Goal: Check status: Check status

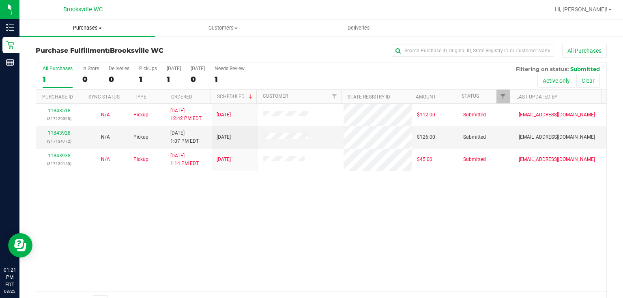
click at [78, 28] on span "Purchases" at bounding box center [87, 27] width 136 height 7
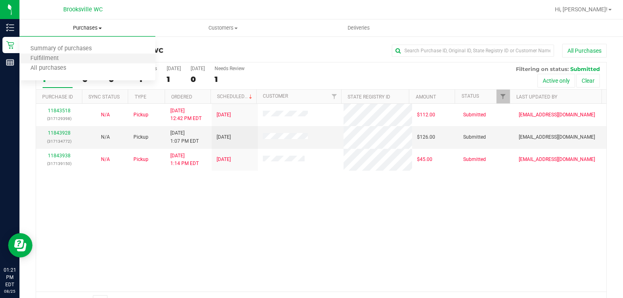
click at [75, 60] on li "Fulfillment" at bounding box center [87, 59] width 136 height 10
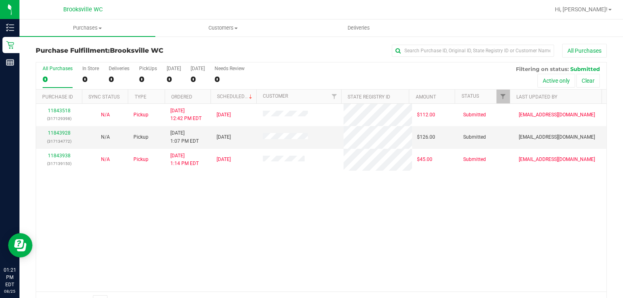
click at [177, 47] on h3 "Purchase Fulfillment: [GEOGRAPHIC_DATA] WC" at bounding box center [131, 50] width 190 height 7
click at [305, 219] on div "11843518 (317129398) N/A Pickup [DATE] 12:42 PM EDT 8/25/2025 $112.00 Submitted…" at bounding box center [321, 198] width 570 height 188
click at [66, 133] on link "11843928" at bounding box center [59, 133] width 23 height 6
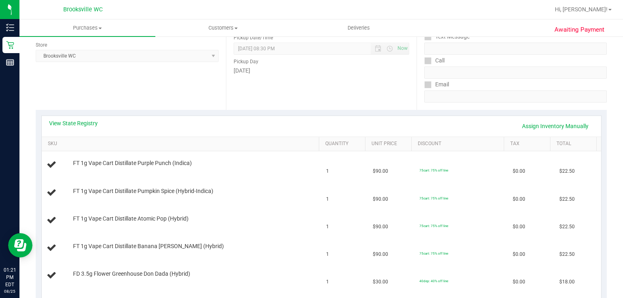
scroll to position [97, 0]
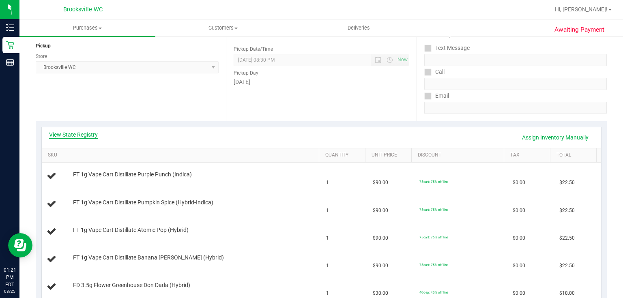
click at [65, 133] on link "View State Registry" at bounding box center [73, 135] width 49 height 8
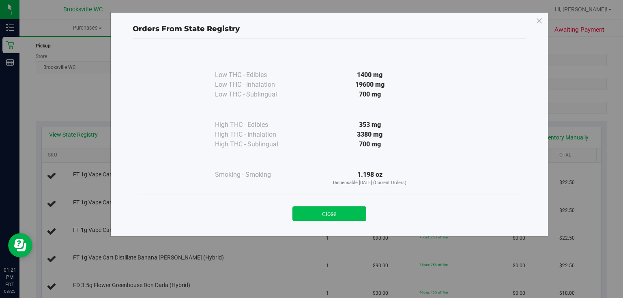
click at [302, 213] on button "Close" at bounding box center [329, 213] width 74 height 15
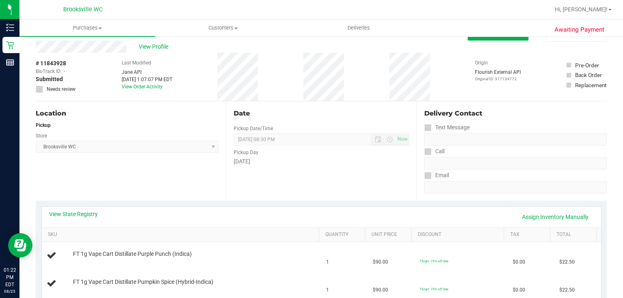
scroll to position [0, 0]
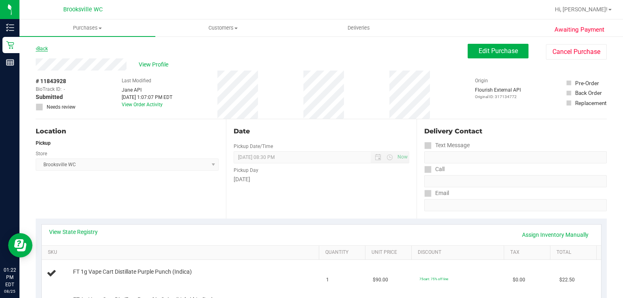
click at [46, 50] on link "Back" at bounding box center [42, 49] width 12 height 6
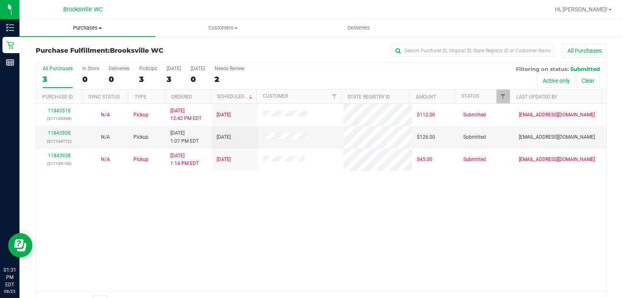
click at [83, 27] on span "Purchases" at bounding box center [87, 27] width 136 height 7
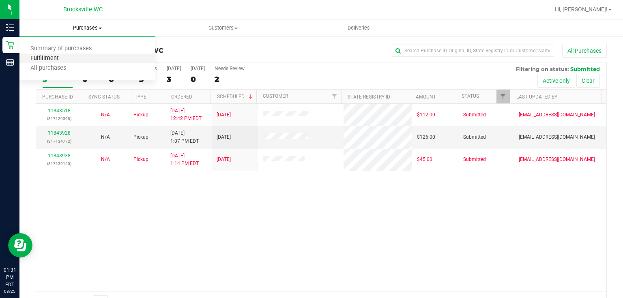
click at [66, 62] on span "Fulfillment" at bounding box center [44, 58] width 50 height 7
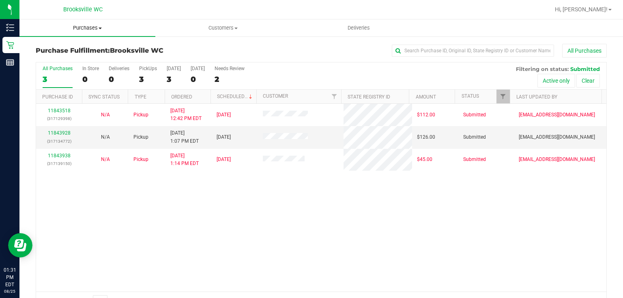
click at [62, 21] on uib-tab-heading "Purchases Summary of purchases Fulfillment All purchases" at bounding box center [87, 27] width 136 height 17
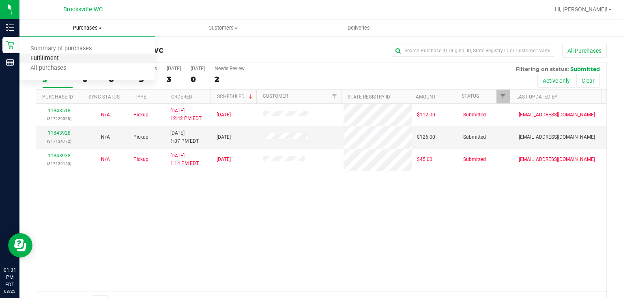
click at [63, 55] on span "Fulfillment" at bounding box center [44, 58] width 50 height 7
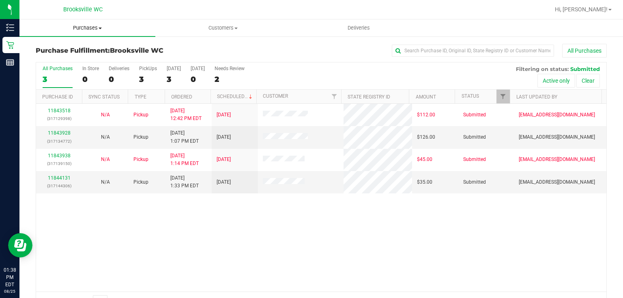
click at [71, 32] on uib-tab-heading "Purchases Summary of purchases Fulfillment All purchases" at bounding box center [87, 27] width 136 height 17
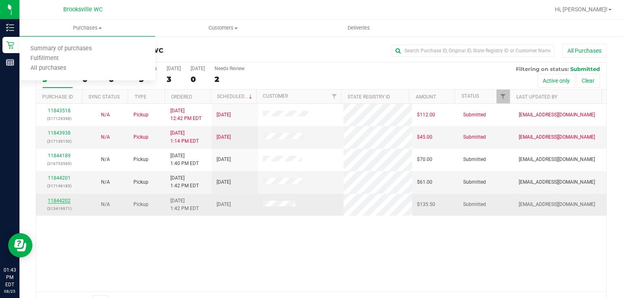
click at [58, 199] on link "11844202" at bounding box center [59, 201] width 23 height 6
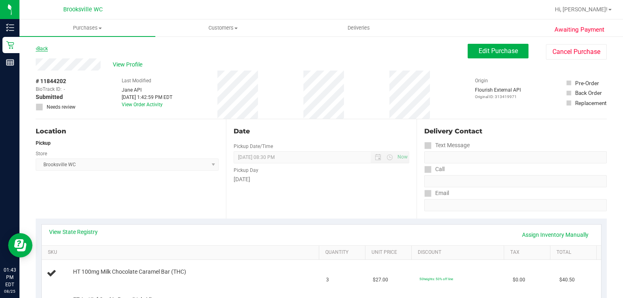
click at [43, 51] on link "Back" at bounding box center [42, 49] width 12 height 6
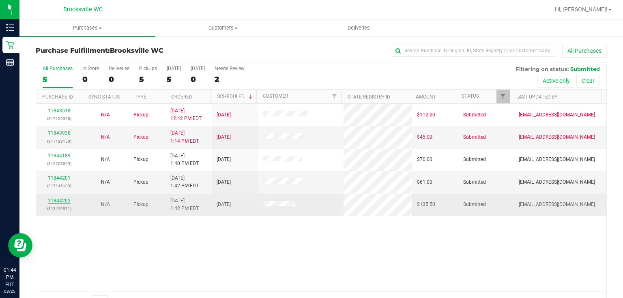
click at [50, 199] on link "11844202" at bounding box center [59, 201] width 23 height 6
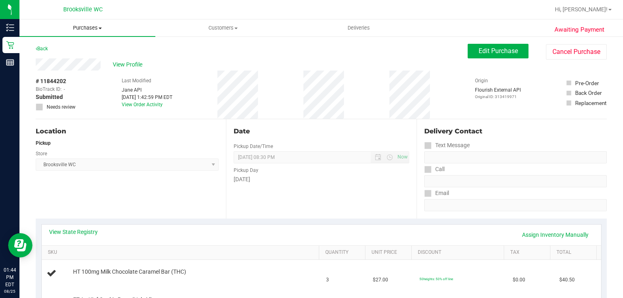
click at [82, 27] on span "Purchases" at bounding box center [87, 27] width 136 height 7
click at [62, 55] on li "Fulfillment" at bounding box center [87, 59] width 136 height 10
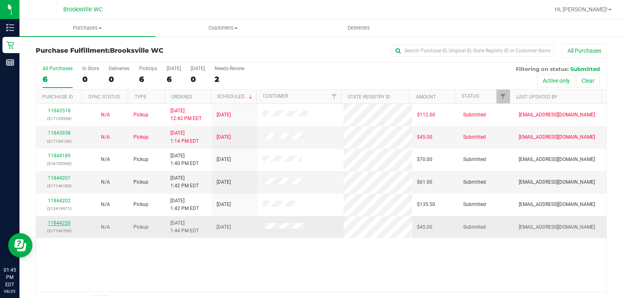
click at [68, 223] on link "11844220" at bounding box center [59, 223] width 23 height 6
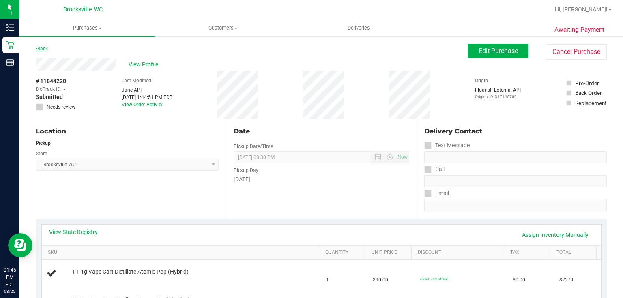
click at [45, 49] on link "Back" at bounding box center [42, 49] width 12 height 6
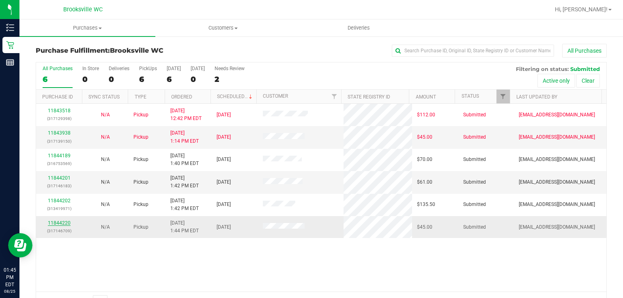
click at [61, 221] on link "11844220" at bounding box center [59, 223] width 23 height 6
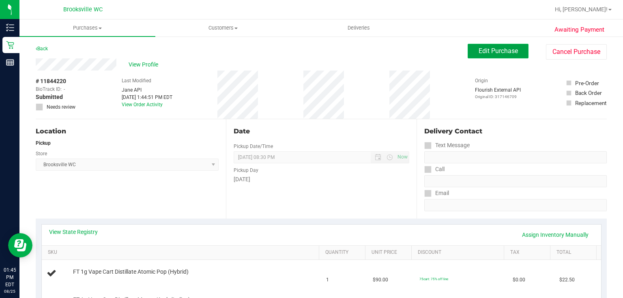
click at [509, 52] on span "Edit Purchase" at bounding box center [497, 51] width 39 height 8
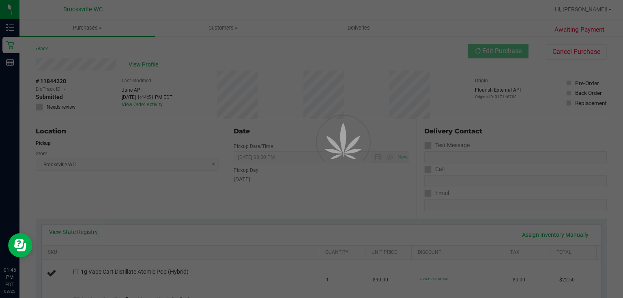
click at [37, 109] on div at bounding box center [311, 149] width 623 height 298
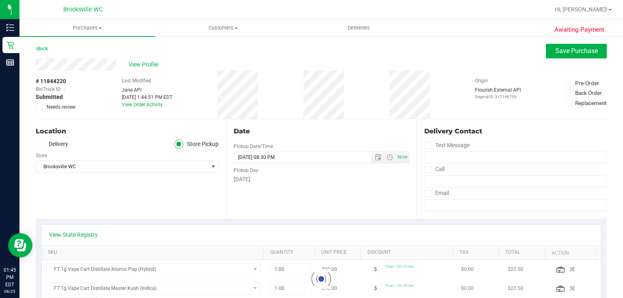
click at [37, 107] on icon at bounding box center [39, 107] width 5 height 0
click at [0, 0] on input "Needs review" at bounding box center [0, 0] width 0 height 0
click at [555, 48] on span "Save Purchase" at bounding box center [576, 51] width 43 height 8
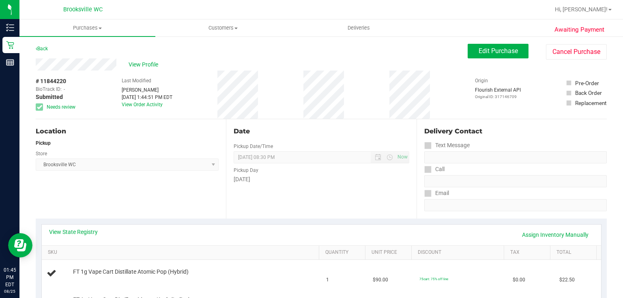
click at [40, 49] on link "Back" at bounding box center [42, 49] width 12 height 6
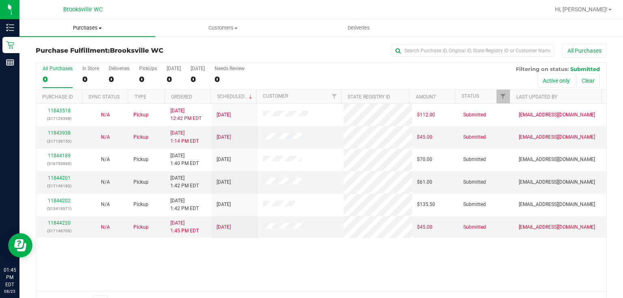
click at [73, 28] on span "Purchases" at bounding box center [87, 27] width 136 height 7
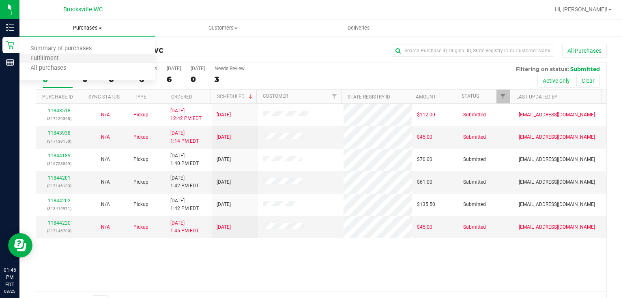
click at [75, 59] on li "Fulfillment" at bounding box center [87, 59] width 136 height 10
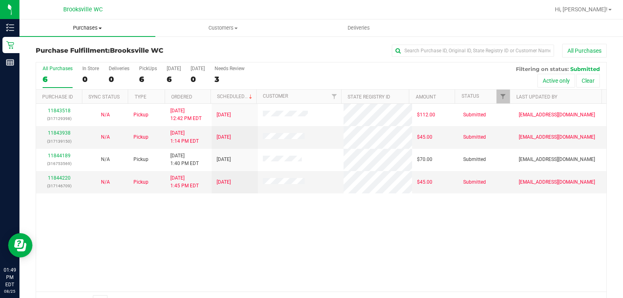
click at [79, 24] on uib-tab-heading "Purchases Summary of purchases Fulfillment All purchases" at bounding box center [87, 27] width 136 height 17
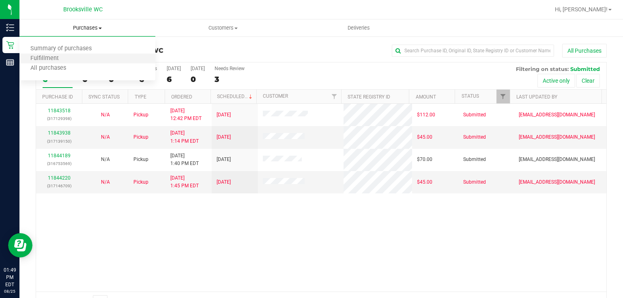
click at [71, 59] on li "Fulfillment" at bounding box center [87, 59] width 136 height 10
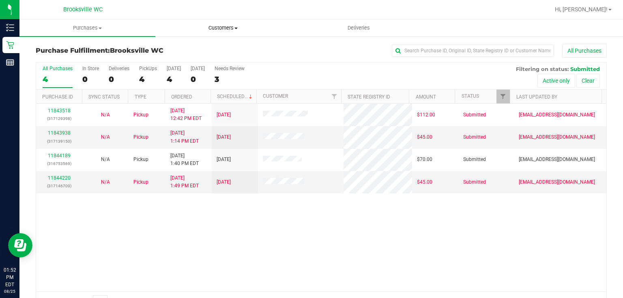
click at [184, 31] on span "Customers" at bounding box center [223, 27] width 135 height 7
click at [73, 28] on span "Purchases" at bounding box center [87, 27] width 135 height 7
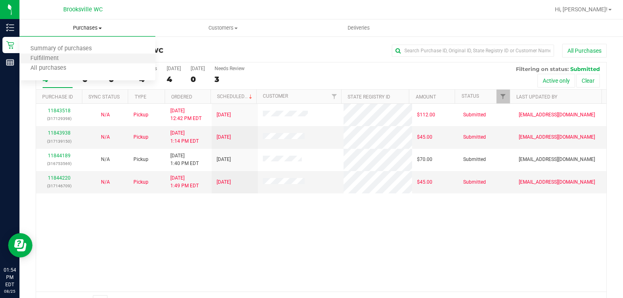
click at [65, 55] on li "Fulfillment" at bounding box center [87, 59] width 136 height 10
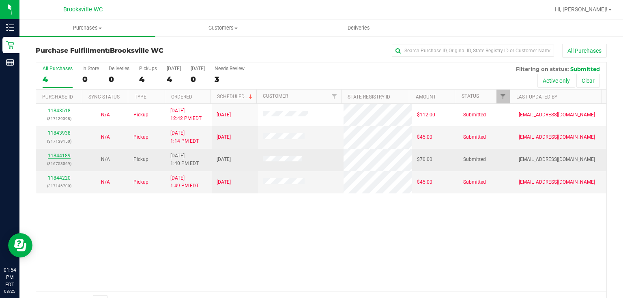
click at [68, 154] on link "11844189" at bounding box center [59, 156] width 23 height 6
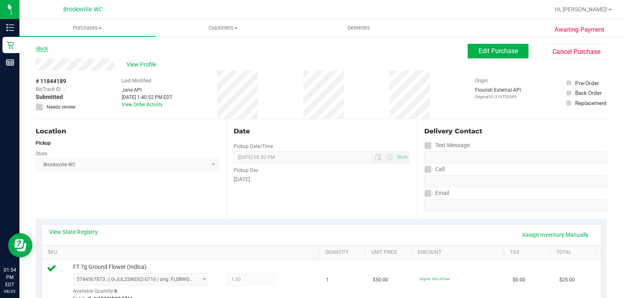
click at [42, 49] on link "Back" at bounding box center [42, 49] width 12 height 6
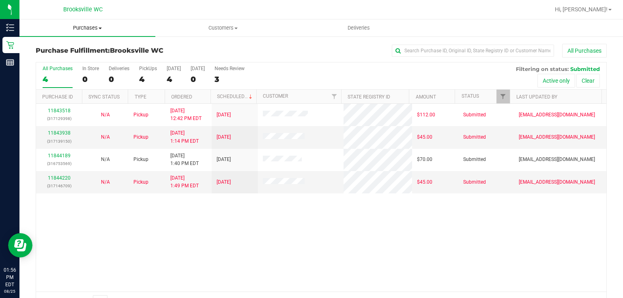
click at [68, 28] on span "Purchases" at bounding box center [87, 27] width 136 height 7
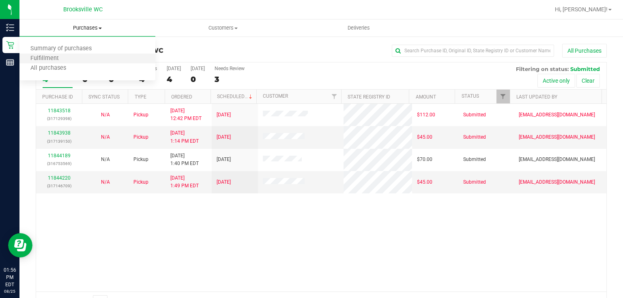
click at [68, 56] on li "Fulfillment" at bounding box center [87, 59] width 136 height 10
